Goal: Task Accomplishment & Management: Manage account settings

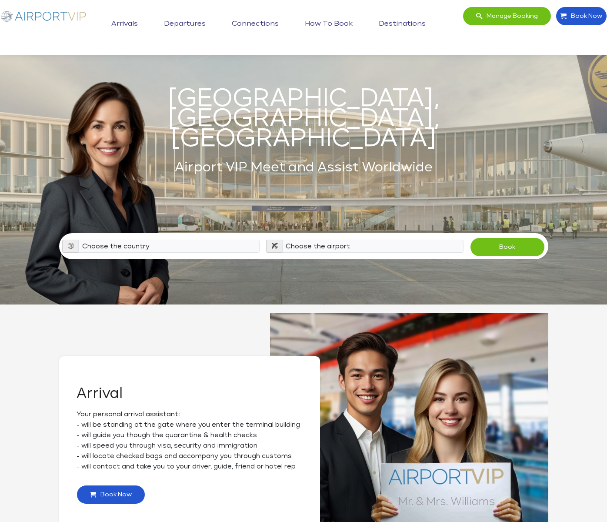
click at [132, 25] on link "Arrivals" at bounding box center [124, 24] width 31 height 22
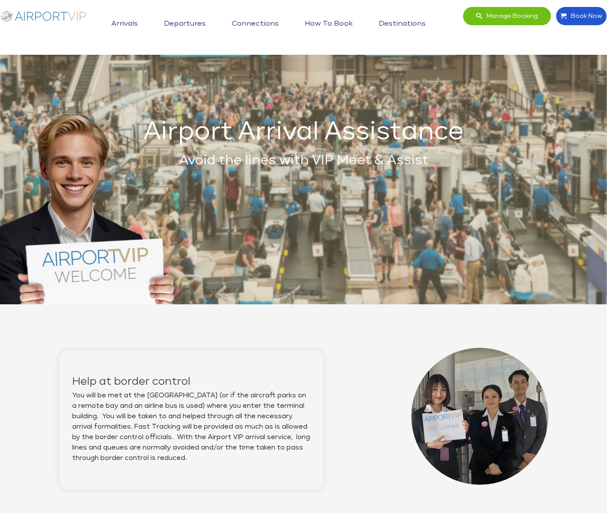
click at [194, 20] on link "Departures" at bounding box center [185, 24] width 46 height 22
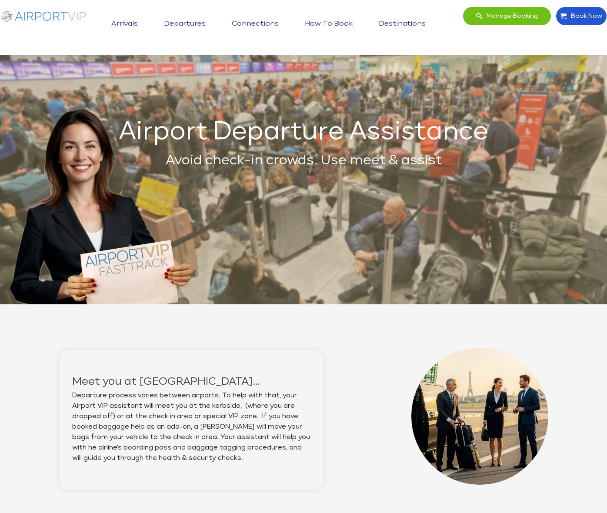
click at [240, 18] on link "Connections" at bounding box center [255, 24] width 51 height 22
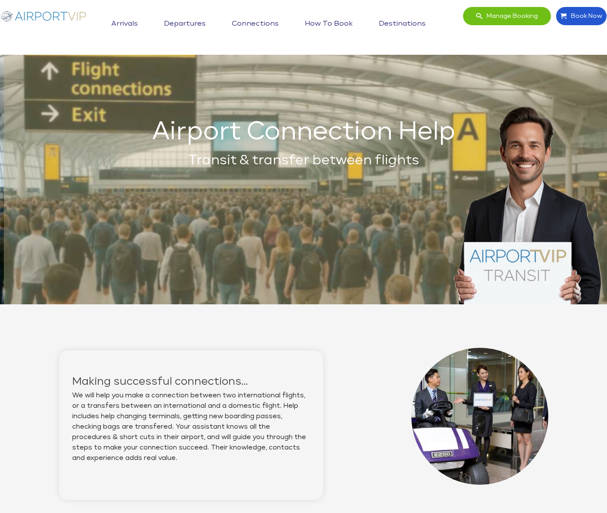
click at [320, 25] on link "How to book" at bounding box center [329, 24] width 52 height 22
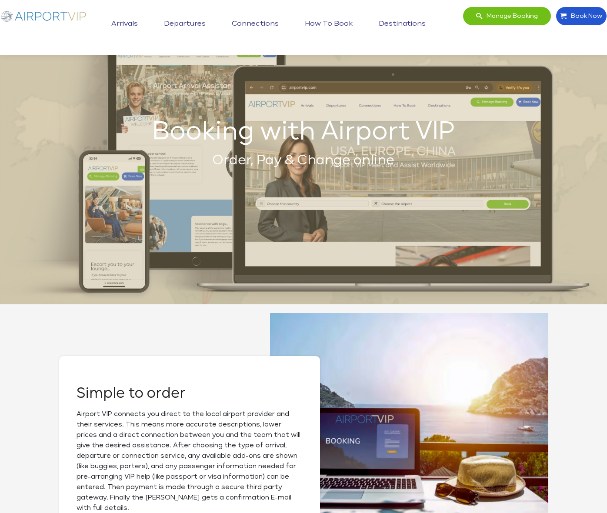
click at [391, 26] on link "Destinations" at bounding box center [402, 24] width 51 height 22
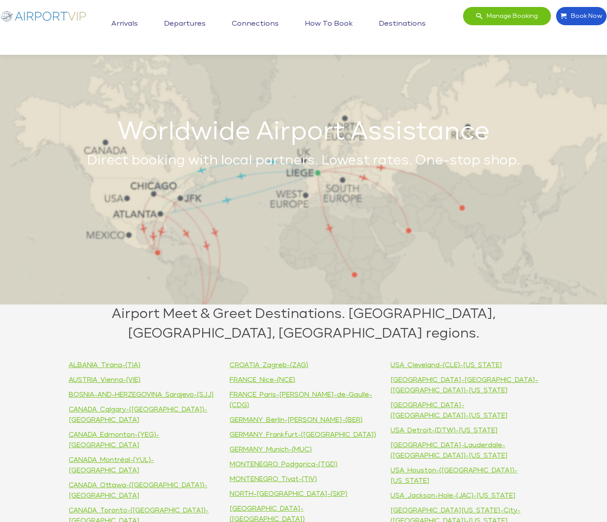
click at [327, 21] on link "How to book" at bounding box center [329, 24] width 52 height 22
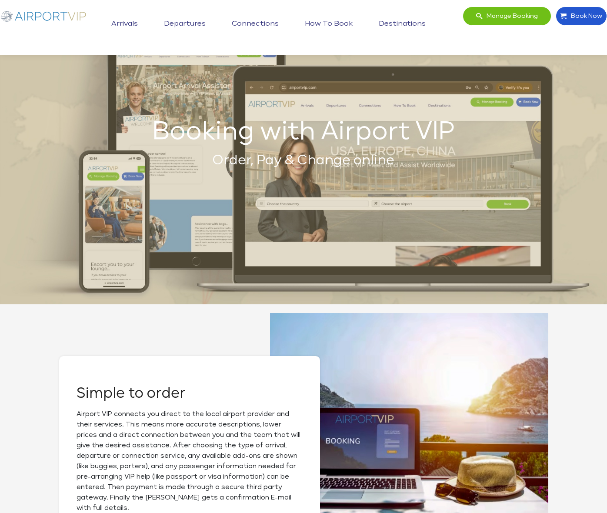
click at [253, 22] on link "Connections" at bounding box center [255, 24] width 51 height 22
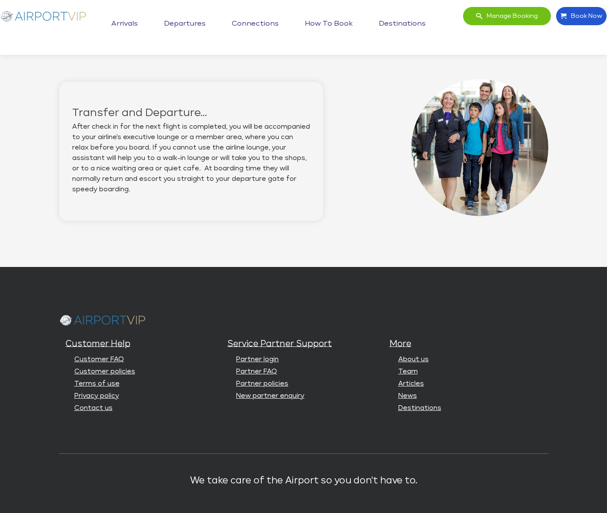
scroll to position [816, 0]
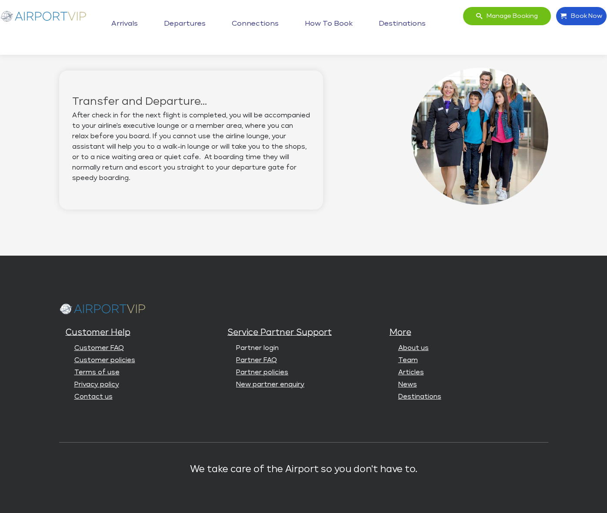
click at [250, 345] on link "Partner login" at bounding box center [257, 348] width 43 height 7
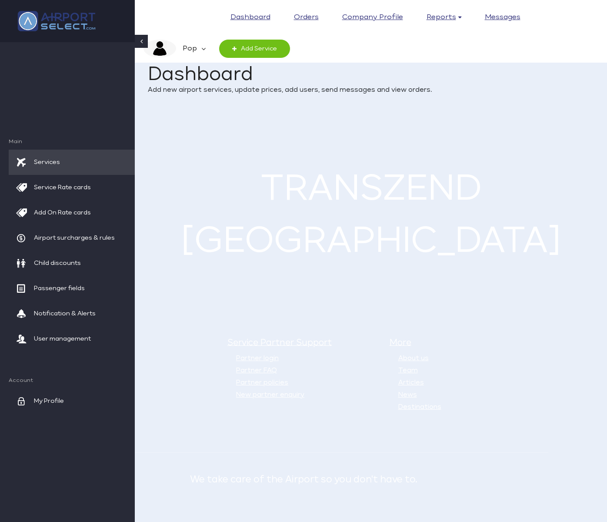
click at [197, 44] on em "Pop" at bounding box center [188, 49] width 25 height 18
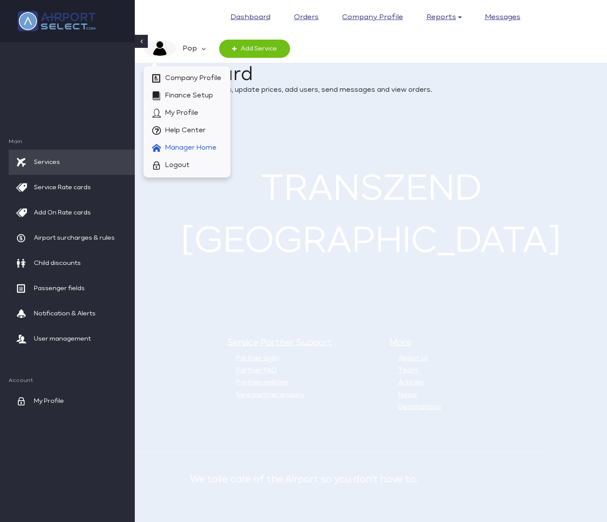
click at [191, 146] on span "Manager Home" at bounding box center [190, 147] width 51 height 17
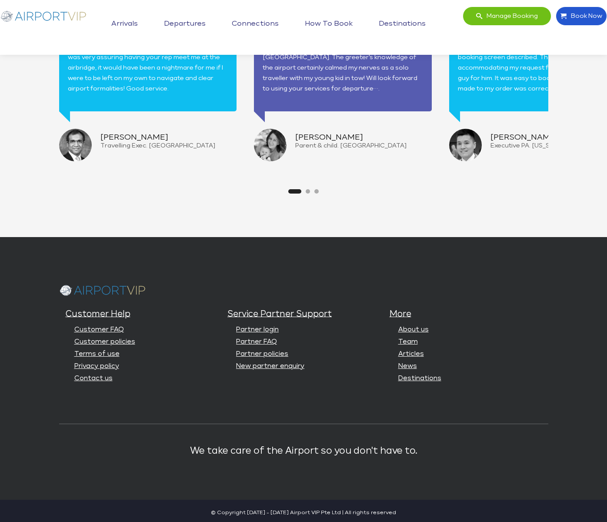
scroll to position [2065, 0]
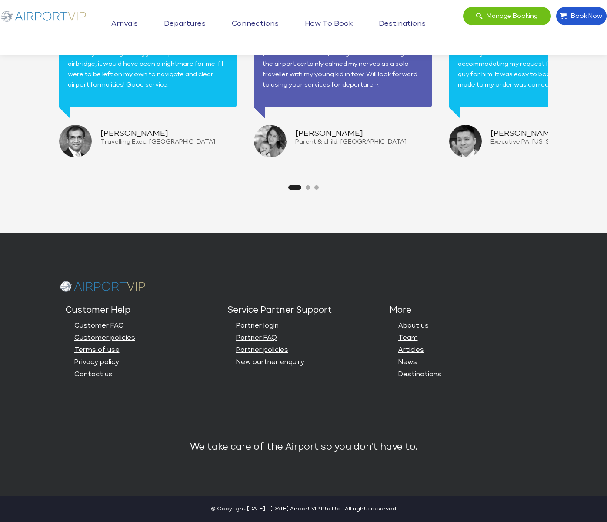
click at [74, 326] on link "Customer FAQ" at bounding box center [99, 325] width 50 height 7
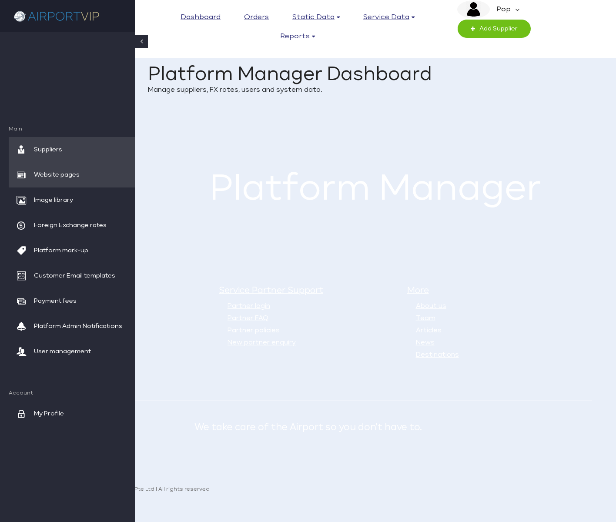
click at [64, 171] on span "Website pages" at bounding box center [57, 174] width 46 height 25
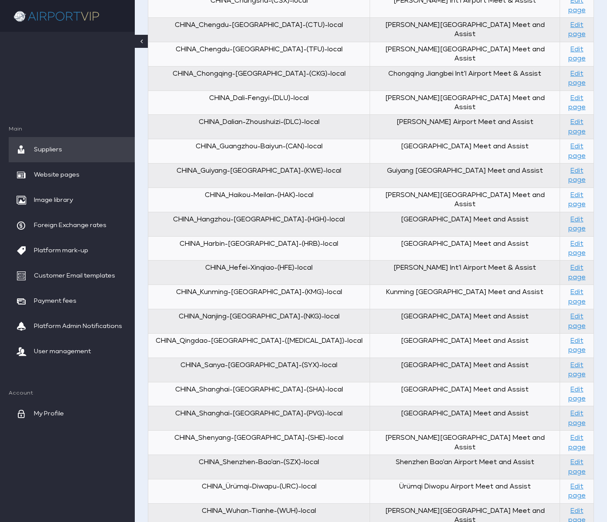
scroll to position [702, 0]
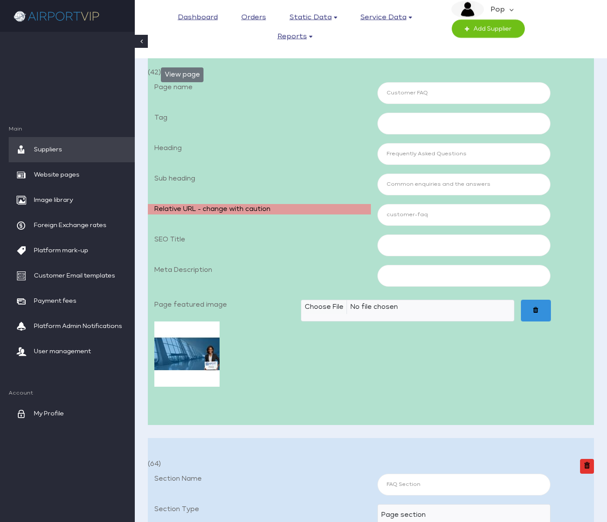
scroll to position [121, 0]
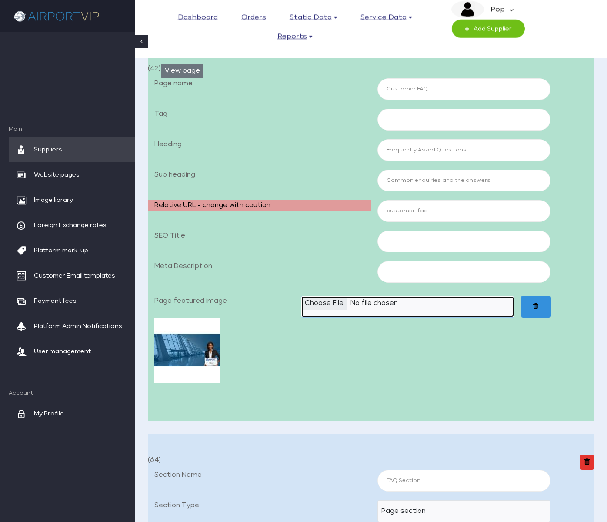
click at [338, 301] on input "Page featured image" at bounding box center [408, 307] width 214 height 22
type input "C:\fakepath\Airport VIP_07a Customer FAQ 1400x700.jpg"
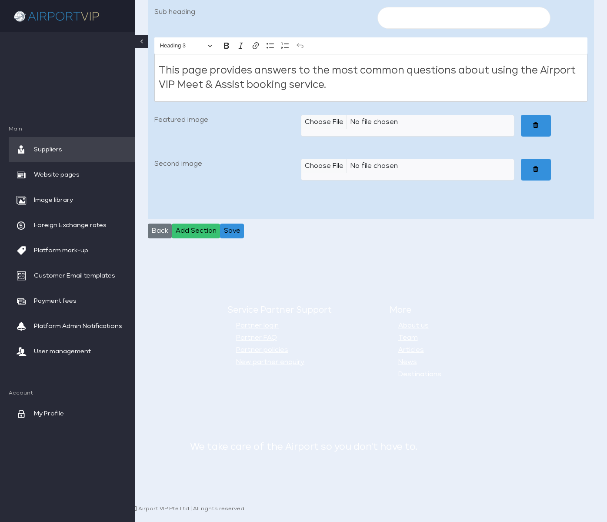
scroll to position [702, 0]
click at [233, 231] on button "Save" at bounding box center [232, 231] width 24 height 15
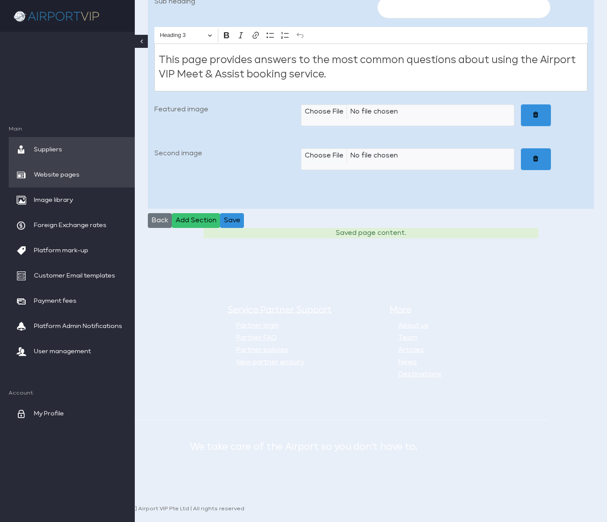
click at [68, 169] on span "Website pages" at bounding box center [57, 174] width 46 height 25
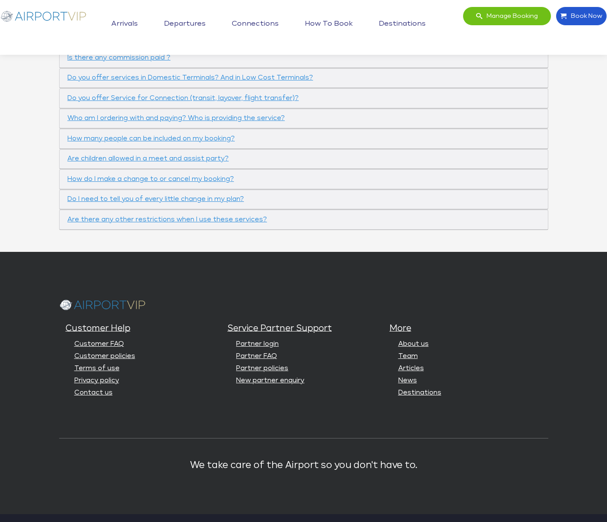
scroll to position [500, 0]
click at [85, 359] on link "Customer policies" at bounding box center [104, 355] width 61 height 7
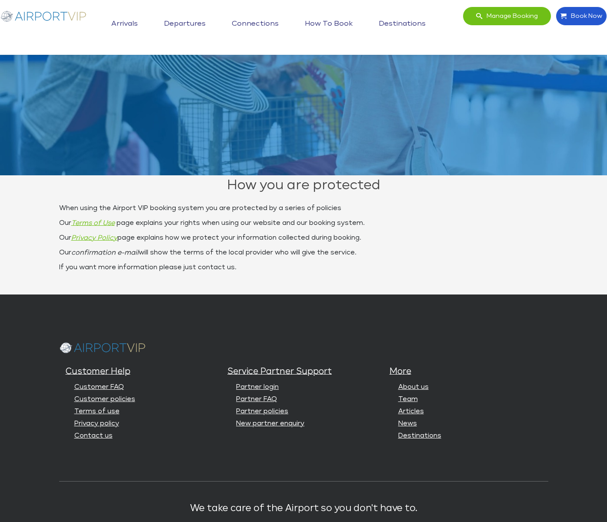
scroll to position [190, 0]
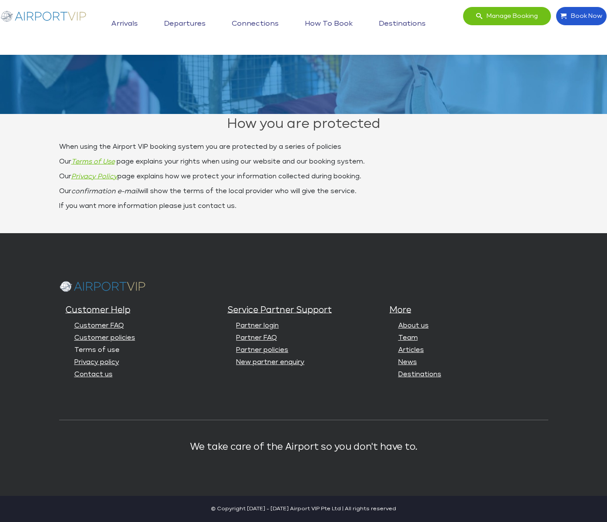
click at [74, 348] on link "Terms of use" at bounding box center [96, 350] width 45 height 7
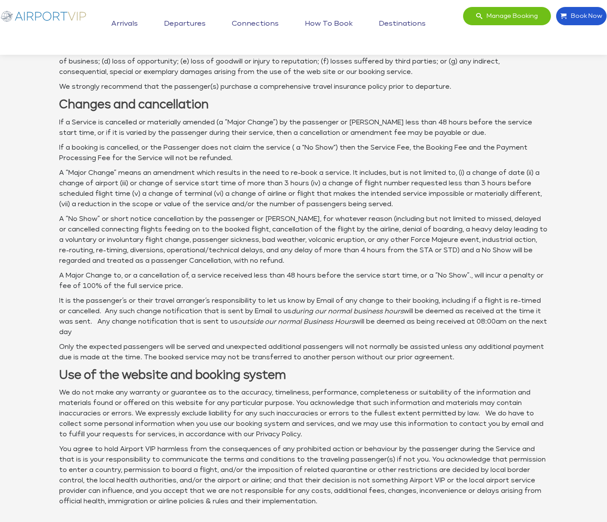
scroll to position [842, 0]
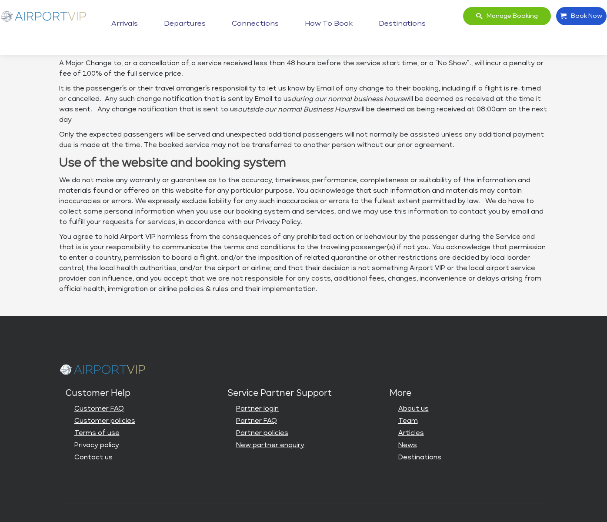
click at [78, 442] on link "Privacy policy" at bounding box center [96, 445] width 45 height 7
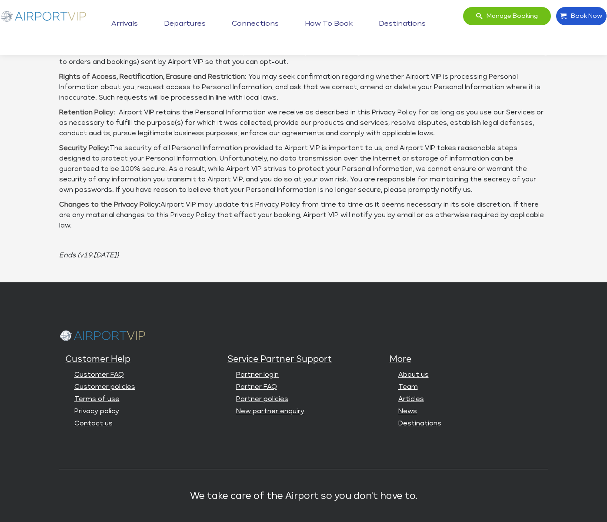
scroll to position [509, 0]
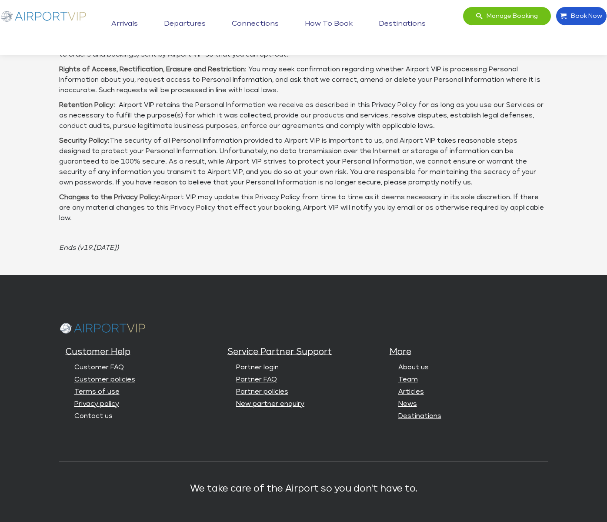
click at [74, 413] on link "Contact us" at bounding box center [93, 416] width 38 height 7
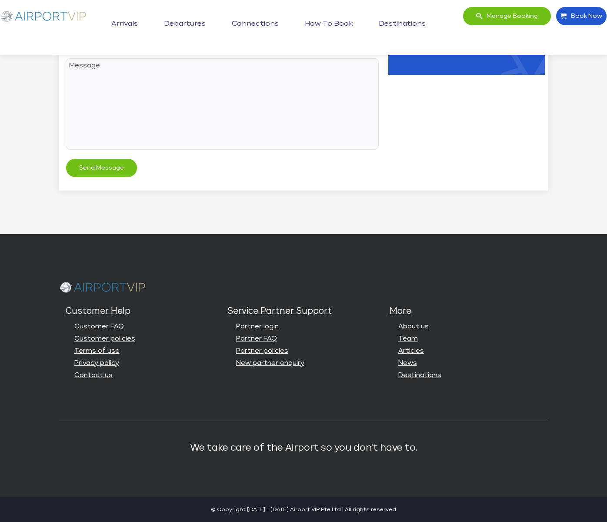
scroll to position [453, 0]
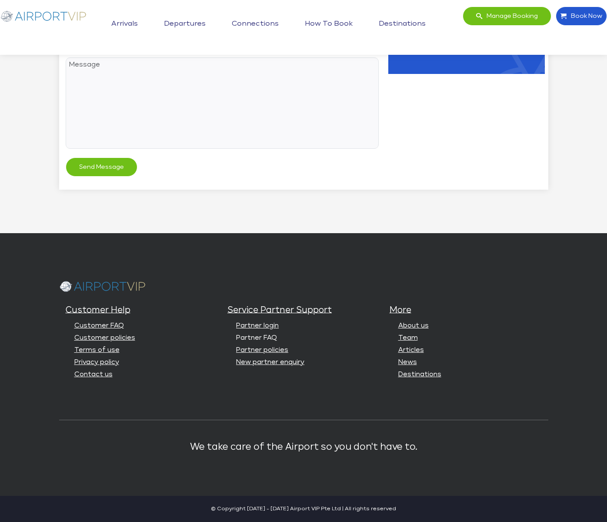
click at [249, 337] on link "Partner FAQ" at bounding box center [256, 338] width 41 height 7
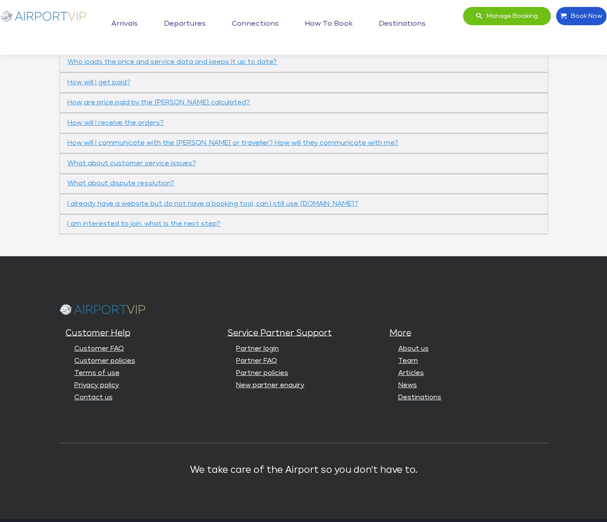
scroll to position [427, 0]
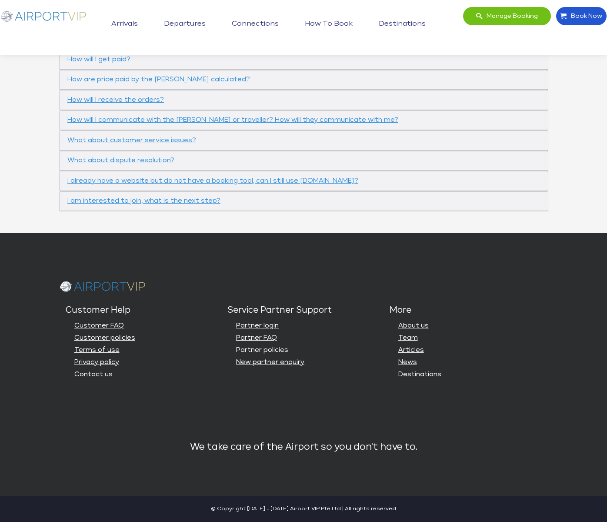
click at [258, 347] on link "Partner policies" at bounding box center [262, 350] width 52 height 7
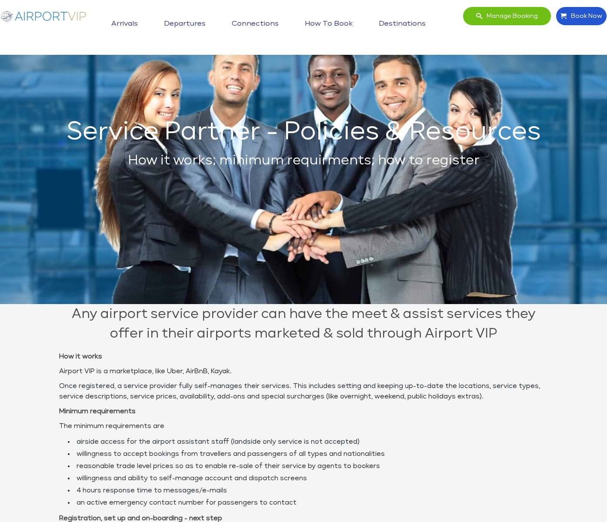
click at [64, 17] on img at bounding box center [43, 16] width 87 height 19
